Goal: Task Accomplishment & Management: Use online tool/utility

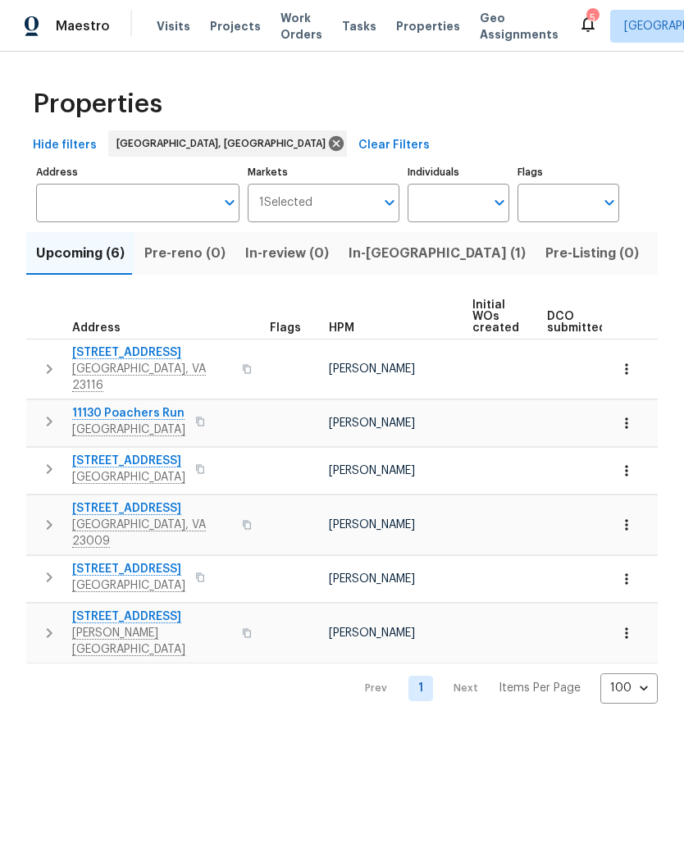
click at [659, 258] on span "Listed (23)" at bounding box center [694, 253] width 70 height 23
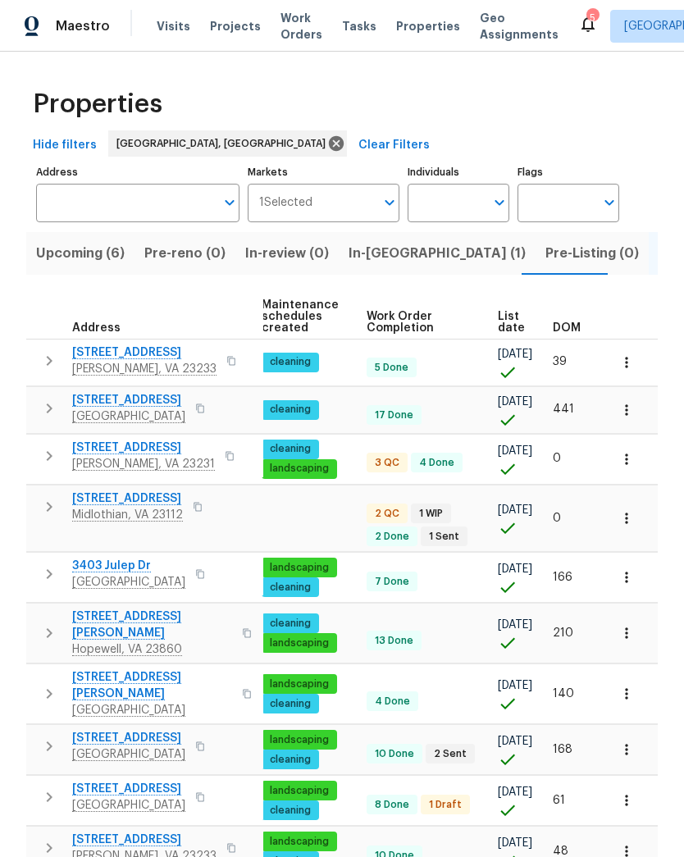
scroll to position [0, 211]
click at [569, 333] on span "DOM" at bounding box center [567, 327] width 28 height 11
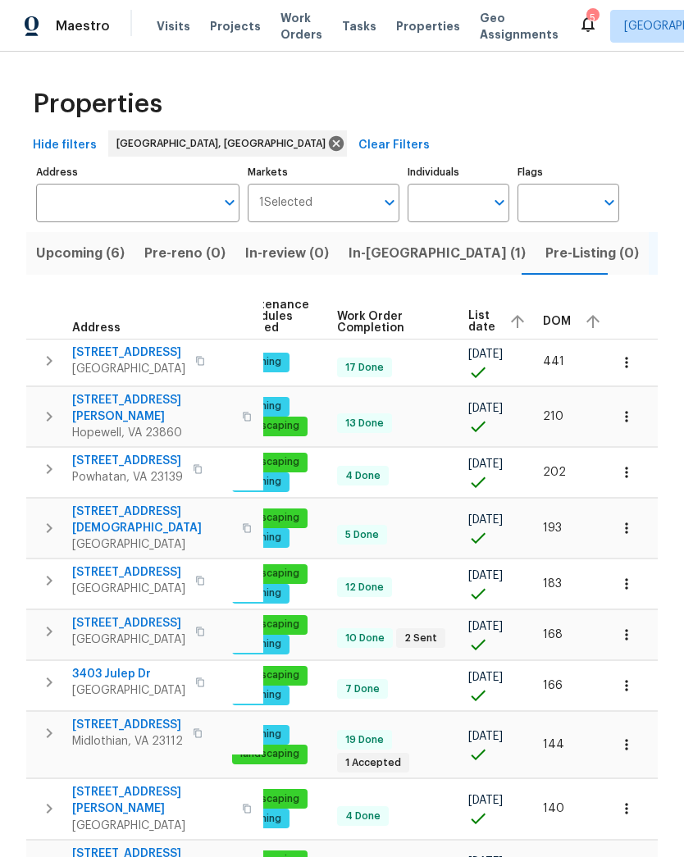
scroll to position [0, 240]
click at [563, 326] on div "DOM" at bounding box center [575, 321] width 62 height 25
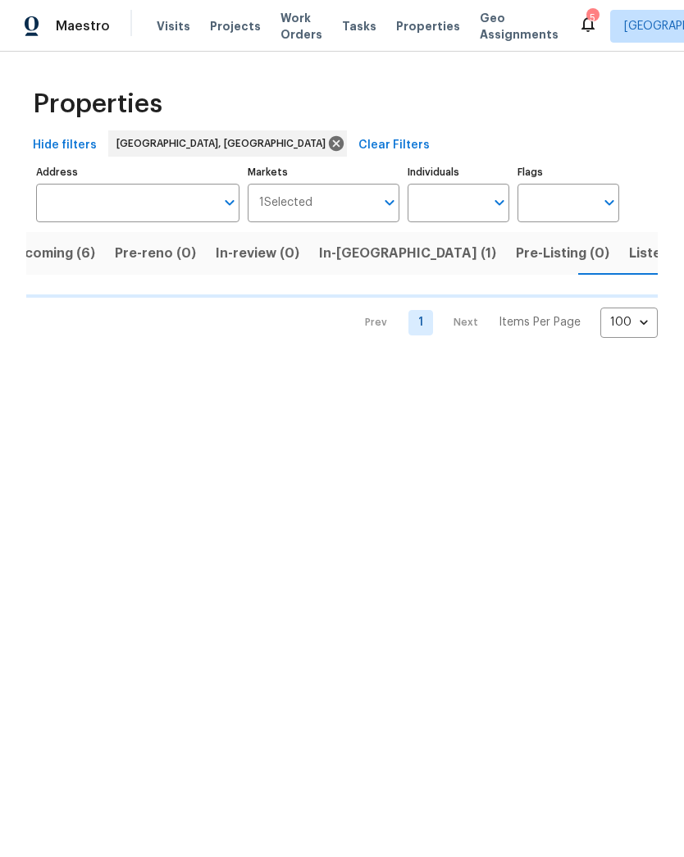
scroll to position [0, 32]
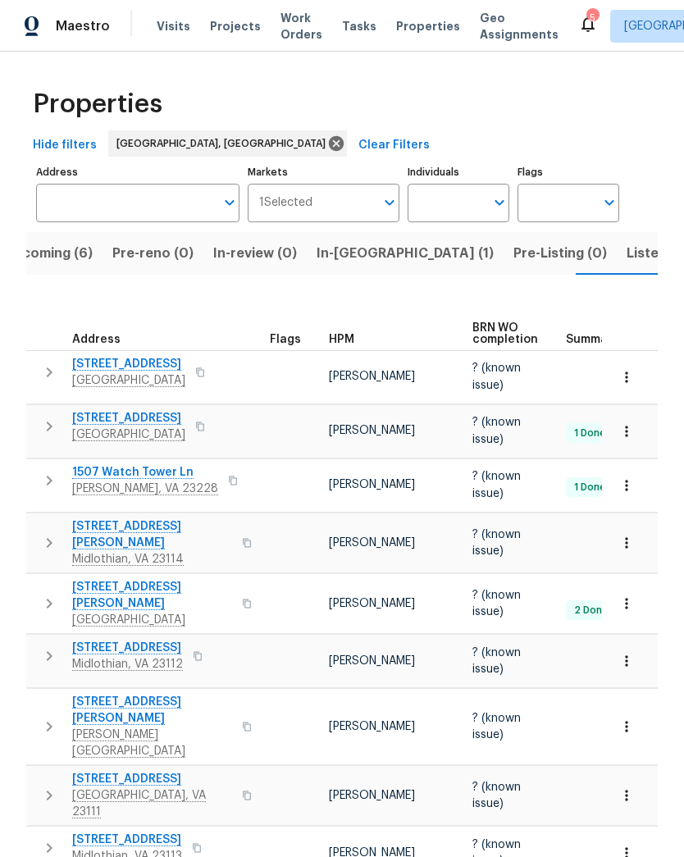
click at [153, 642] on span "[STREET_ADDRESS]" at bounding box center [127, 648] width 111 height 16
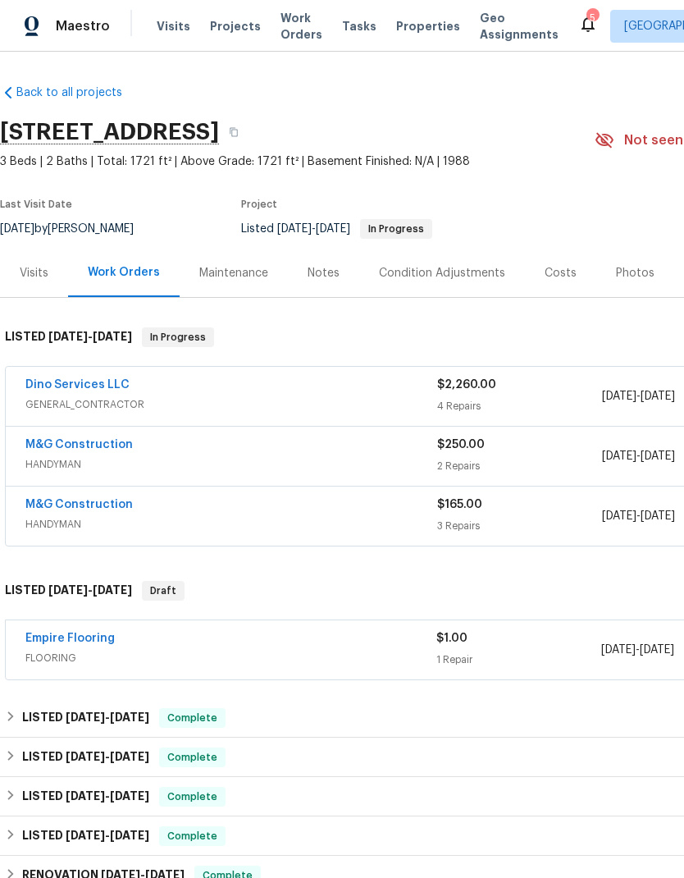
click at [82, 643] on link "Empire Flooring" at bounding box center [69, 638] width 89 height 11
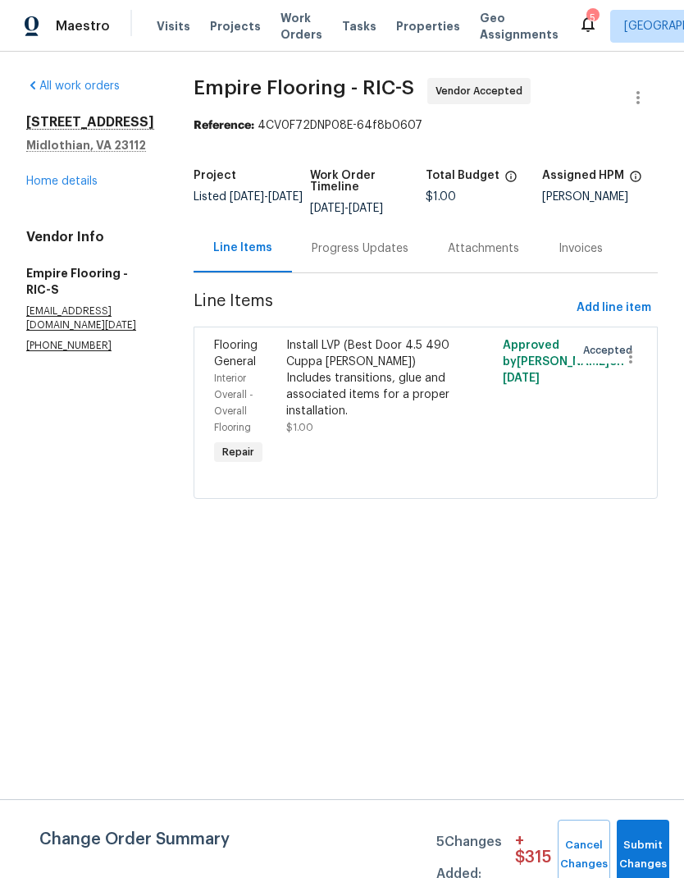
click at [385, 400] on div "Install LVP (Best Door 4.5 490 Cuppa Joe) Includes transitions, glue and associ…" at bounding box center [371, 378] width 171 height 82
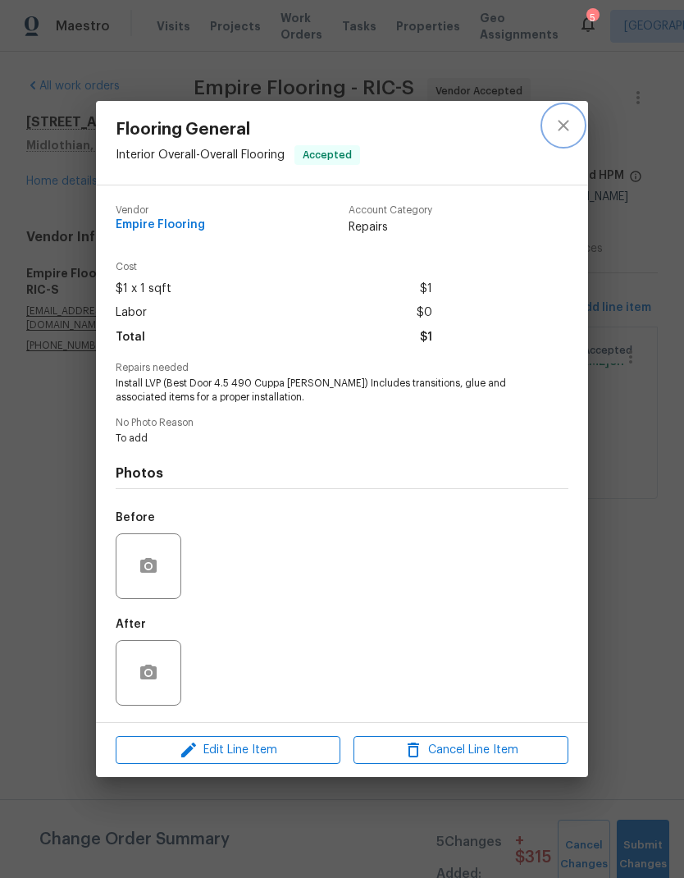
click at [561, 130] on icon "close" at bounding box center [564, 126] width 20 height 20
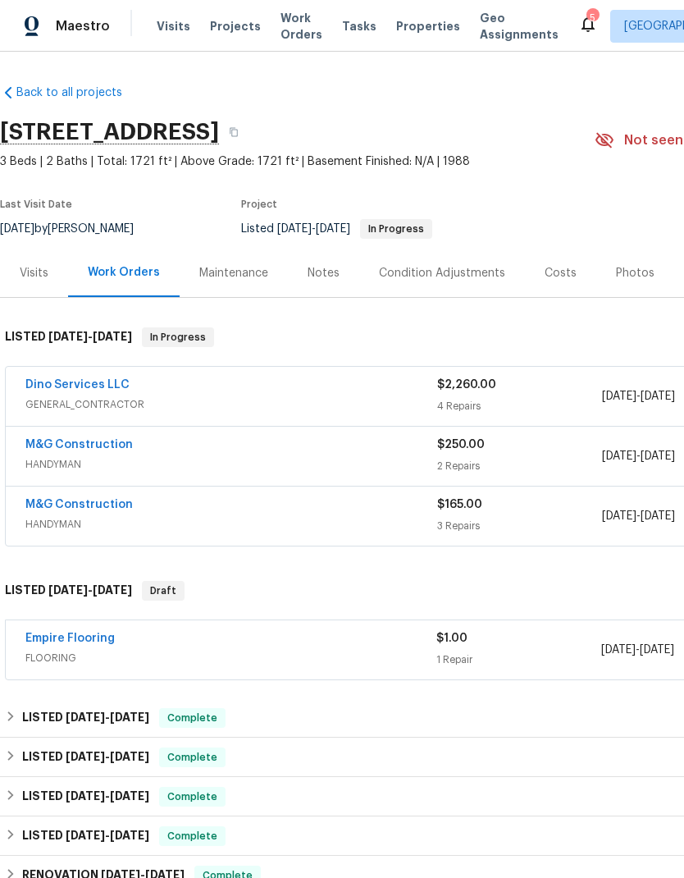
click at [89, 652] on span "FLOORING" at bounding box center [230, 658] width 411 height 16
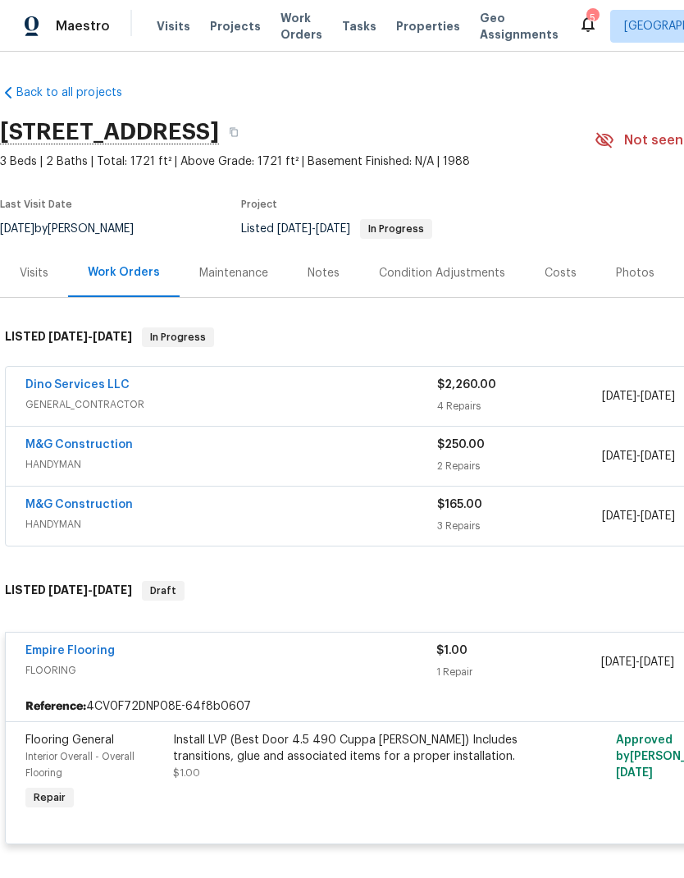
click at [98, 656] on link "Empire Flooring" at bounding box center [69, 650] width 89 height 11
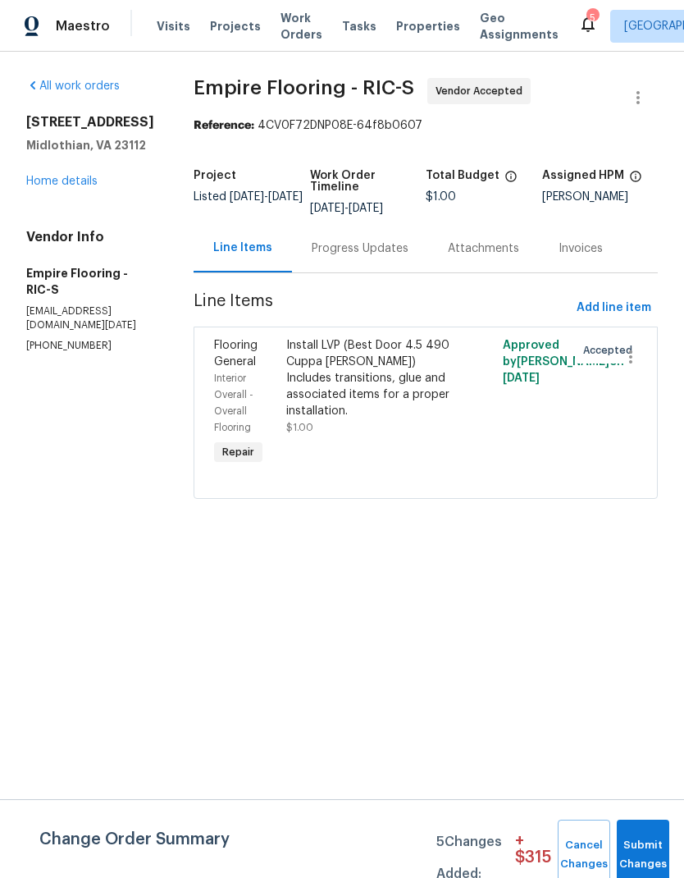
click at [380, 257] on div "Progress Updates" at bounding box center [360, 248] width 97 height 16
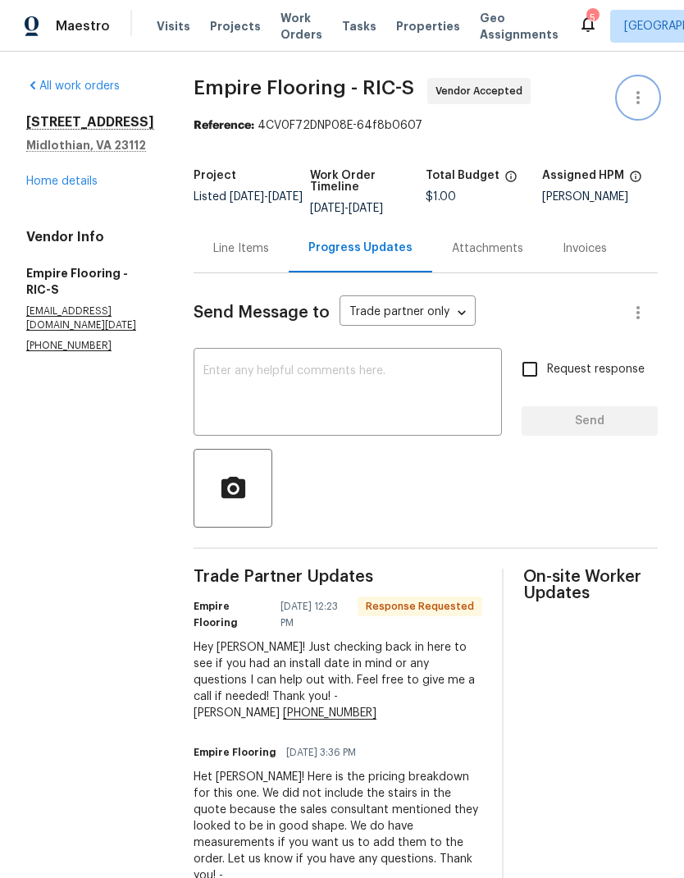
click at [643, 99] on icon "button" at bounding box center [638, 98] width 20 height 20
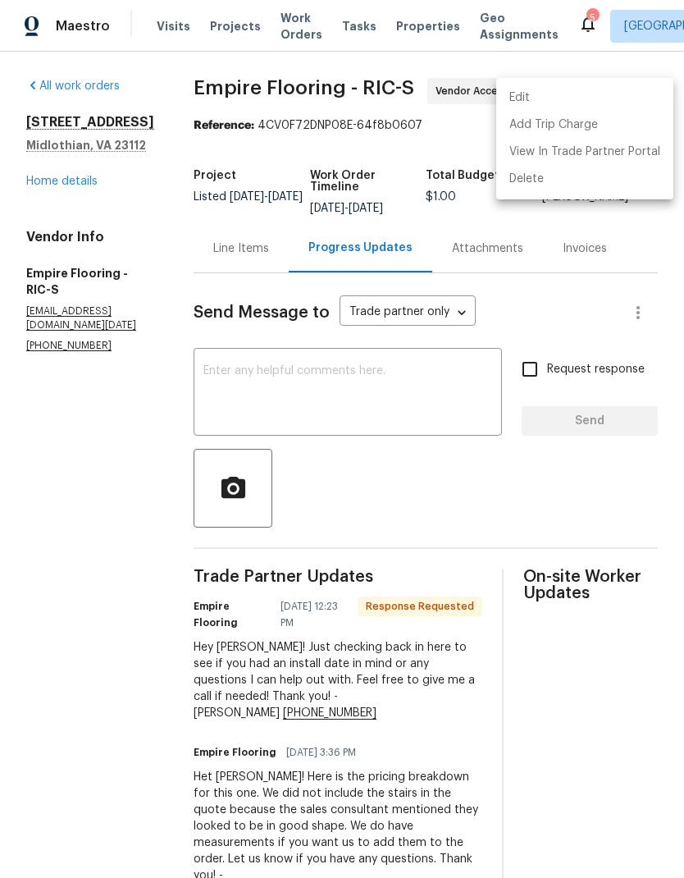
click at [572, 230] on div at bounding box center [342, 439] width 684 height 878
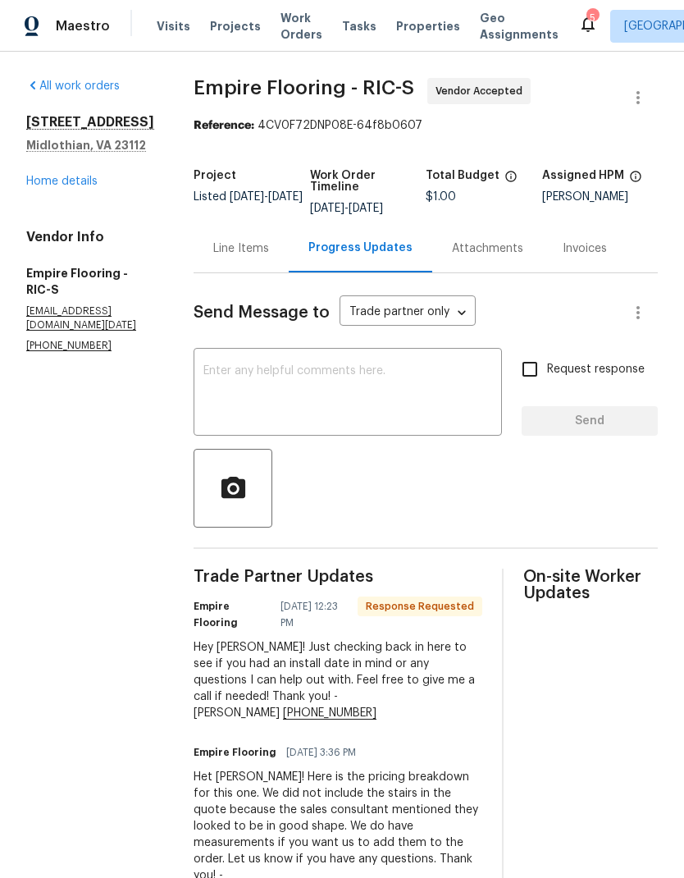
click at [284, 35] on span "Work Orders" at bounding box center [302, 26] width 42 height 33
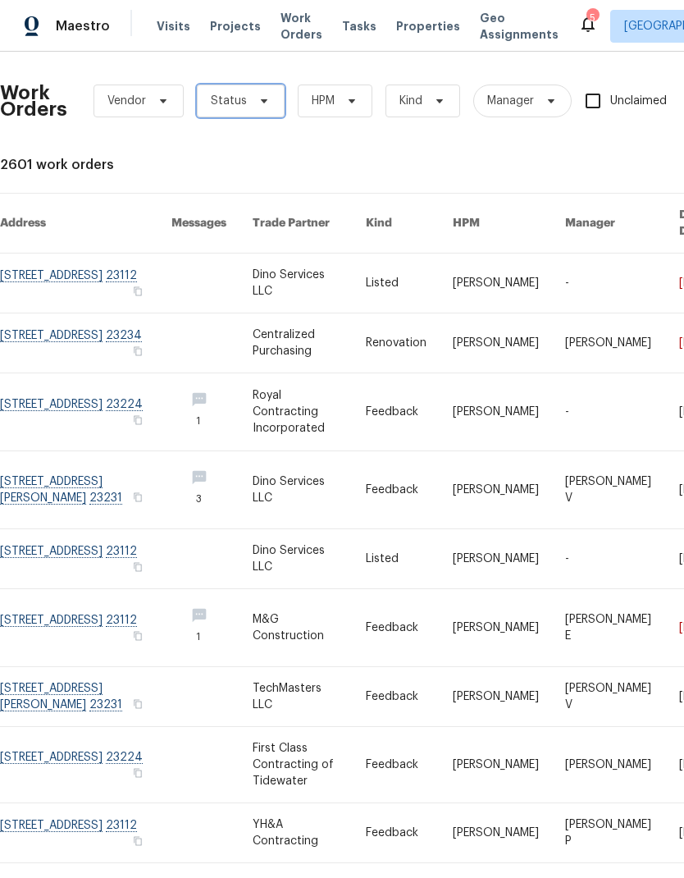
click at [254, 109] on span "Status" at bounding box center [241, 101] width 88 height 33
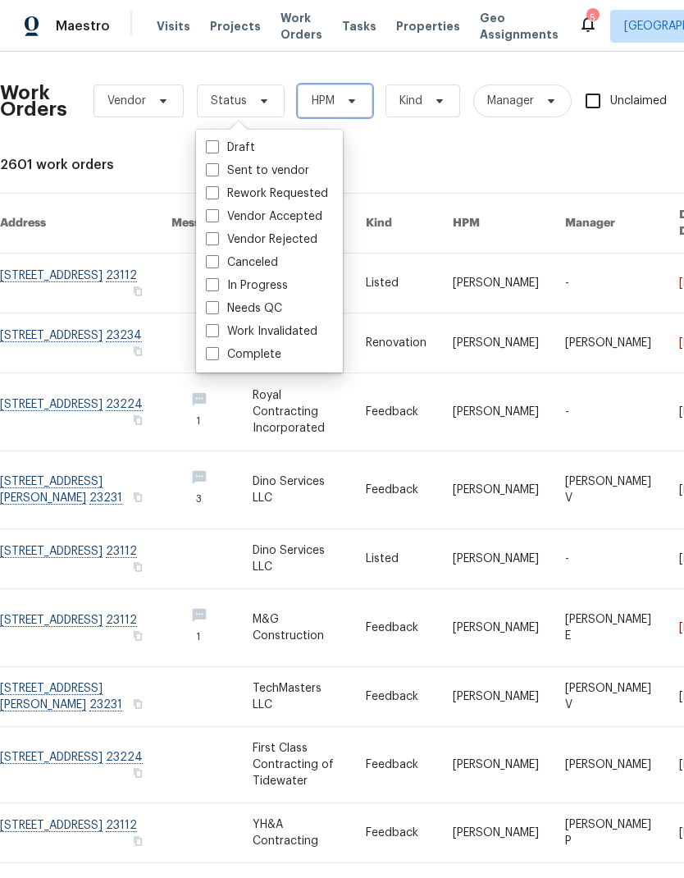
click at [356, 101] on icon at bounding box center [351, 100] width 13 height 13
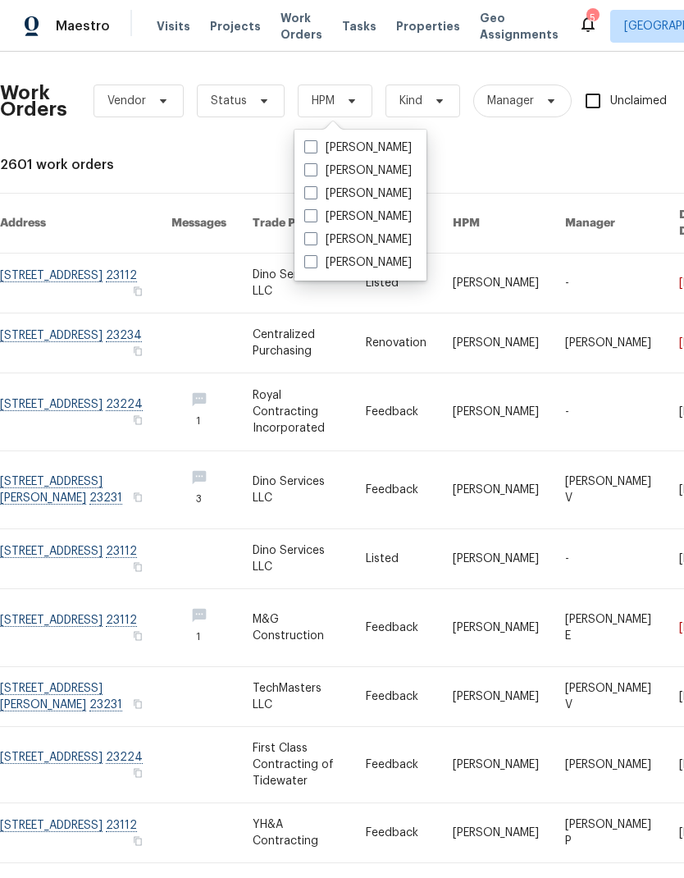
click at [385, 145] on label "[PERSON_NAME]" at bounding box center [357, 147] width 107 height 16
click at [315, 145] on input "[PERSON_NAME]" at bounding box center [309, 144] width 11 height 11
checkbox input "true"
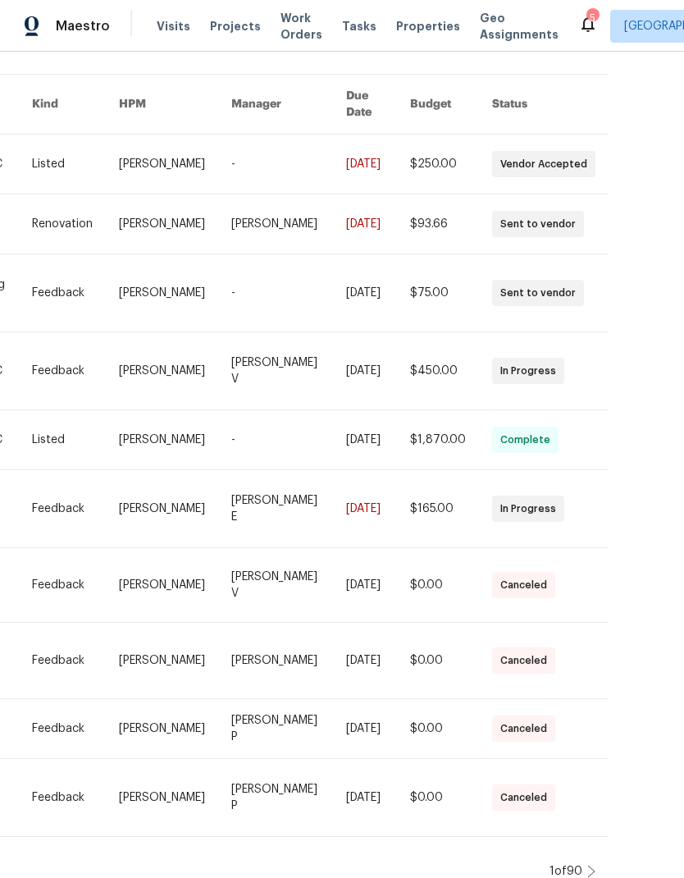
scroll to position [119, 352]
click at [587, 865] on icon at bounding box center [591, 871] width 8 height 13
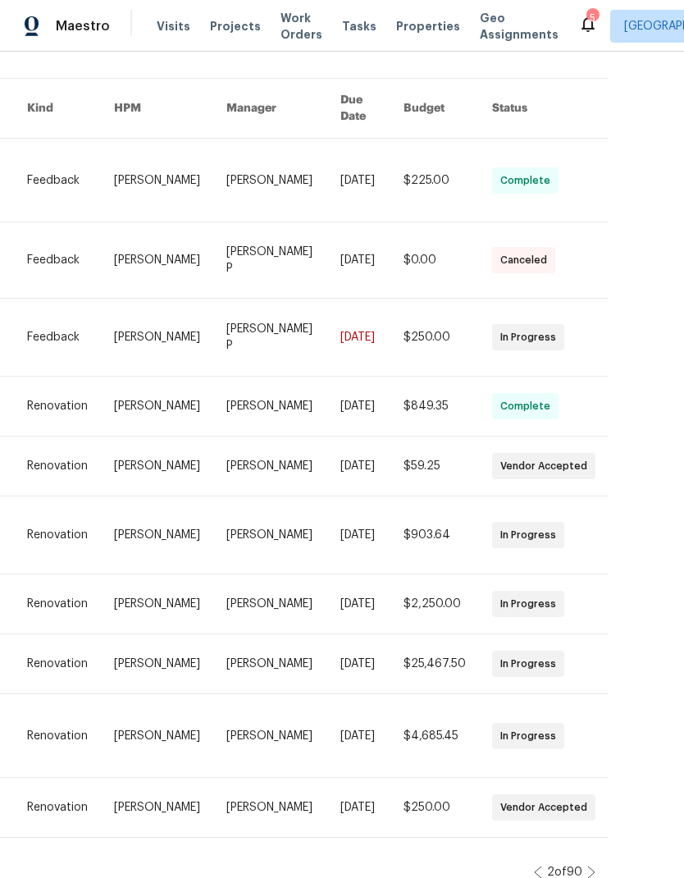
scroll to position [114, 352]
click at [587, 866] on icon at bounding box center [591, 872] width 8 height 13
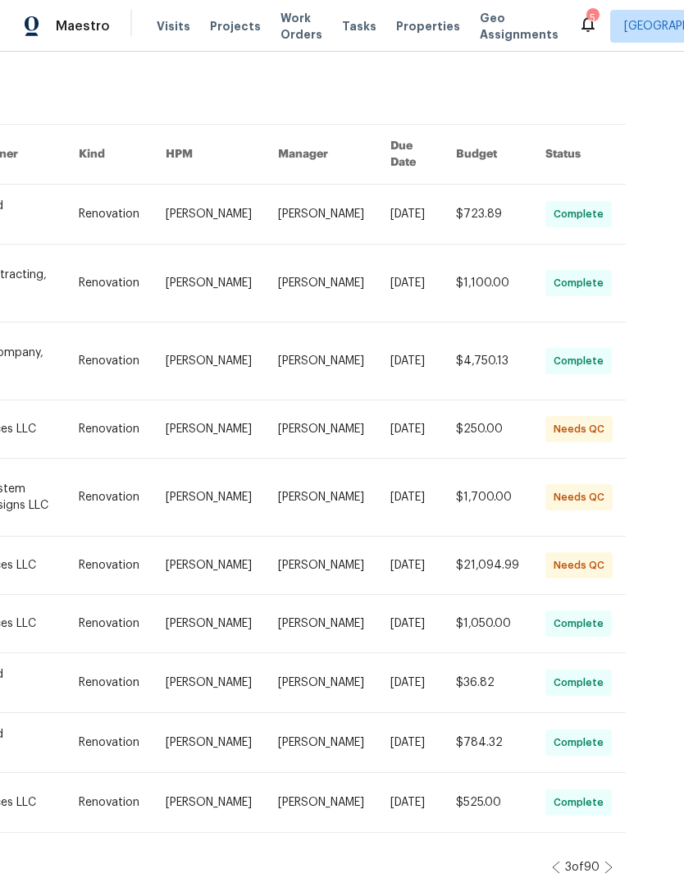
scroll to position [68, 321]
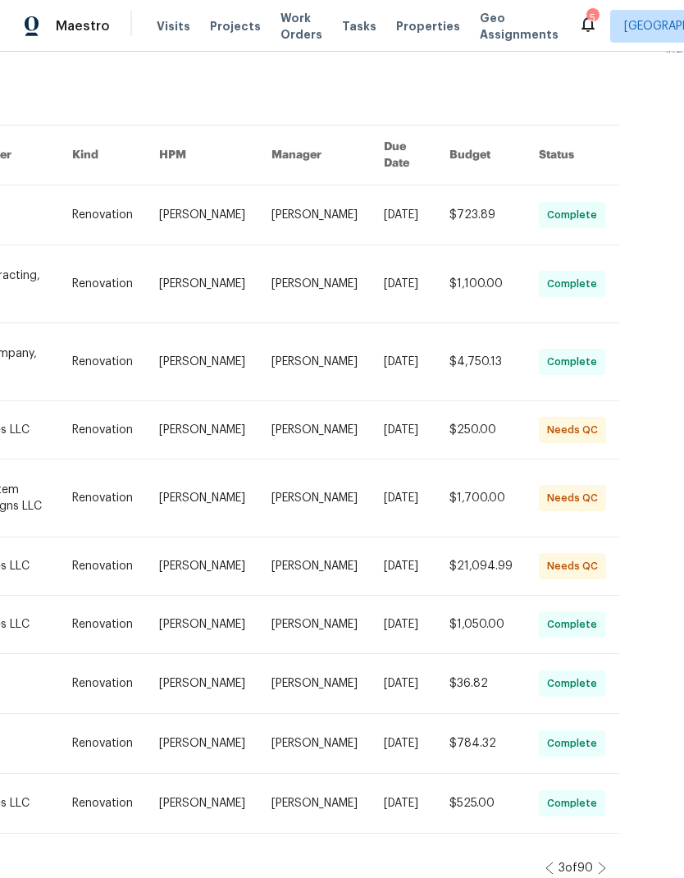
click at [546, 862] on icon at bounding box center [550, 868] width 8 height 13
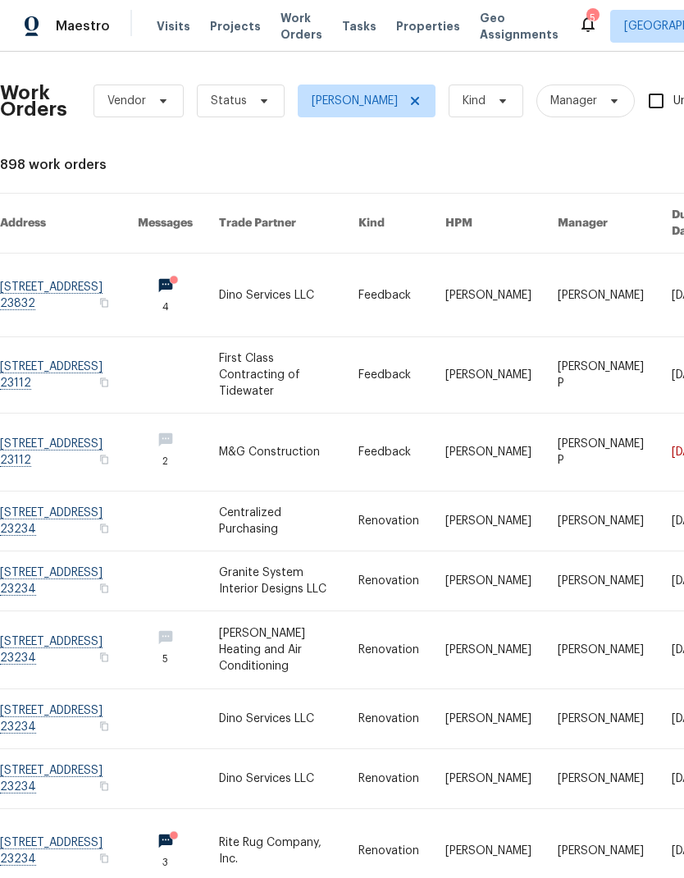
scroll to position [0, 0]
click at [253, 107] on span at bounding box center [262, 100] width 18 height 13
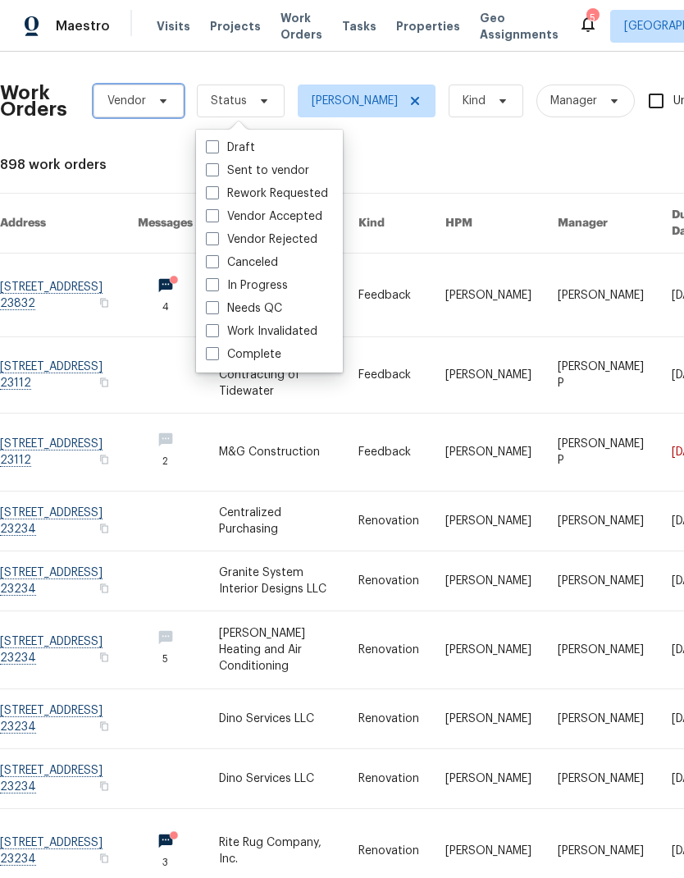
click at [167, 98] on icon at bounding box center [163, 100] width 13 height 13
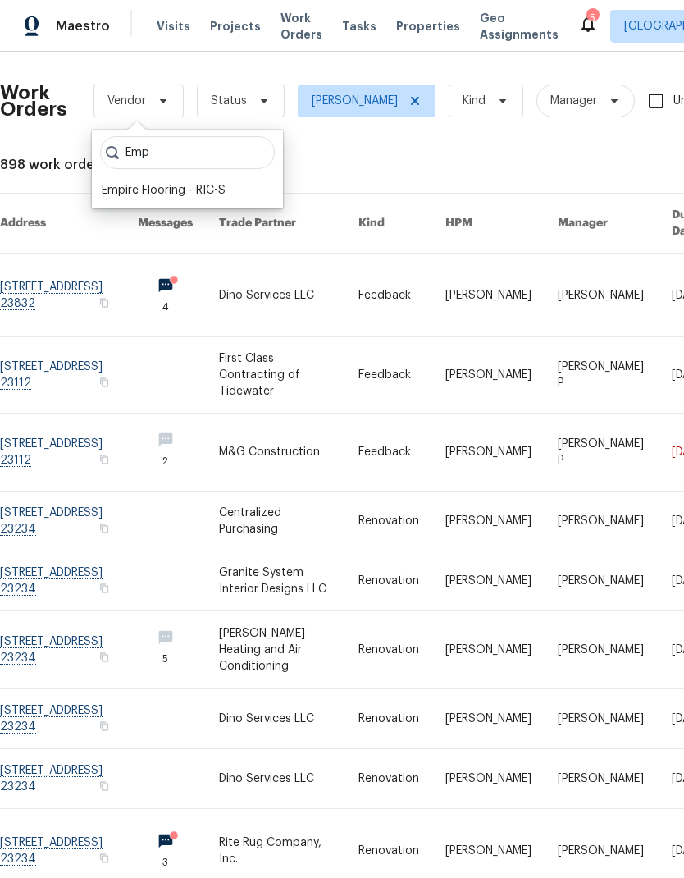
type input "Emp"
click at [226, 194] on div "Empire Flooring - RIC-S" at bounding box center [164, 190] width 124 height 16
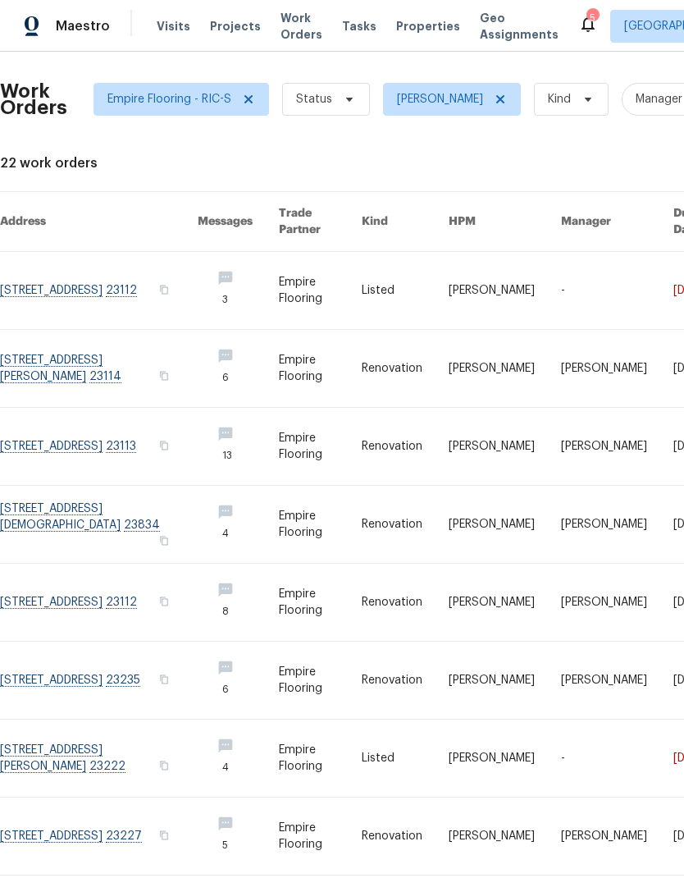
scroll to position [2, 0]
click at [168, 295] on icon "button" at bounding box center [164, 290] width 8 height 9
